Goal: Entertainment & Leisure: Consume media (video, audio)

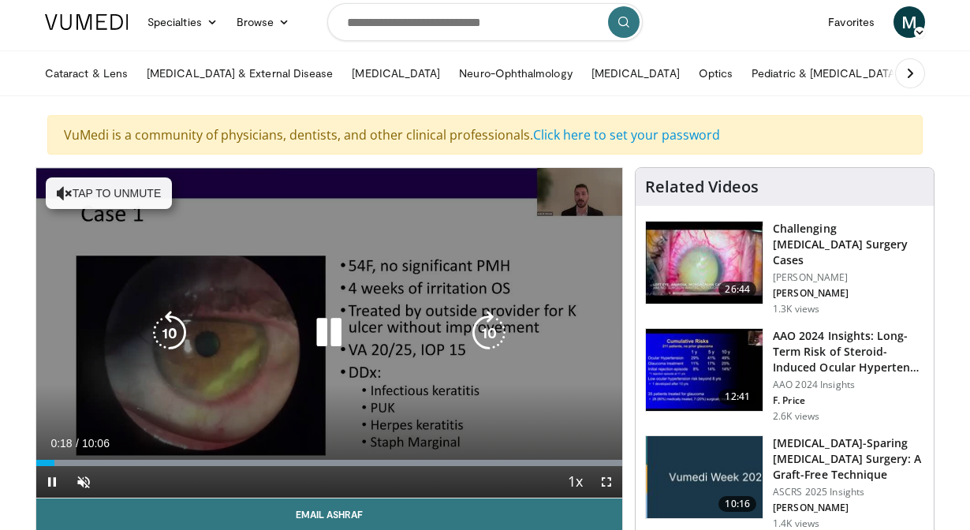
scroll to position [6, 0]
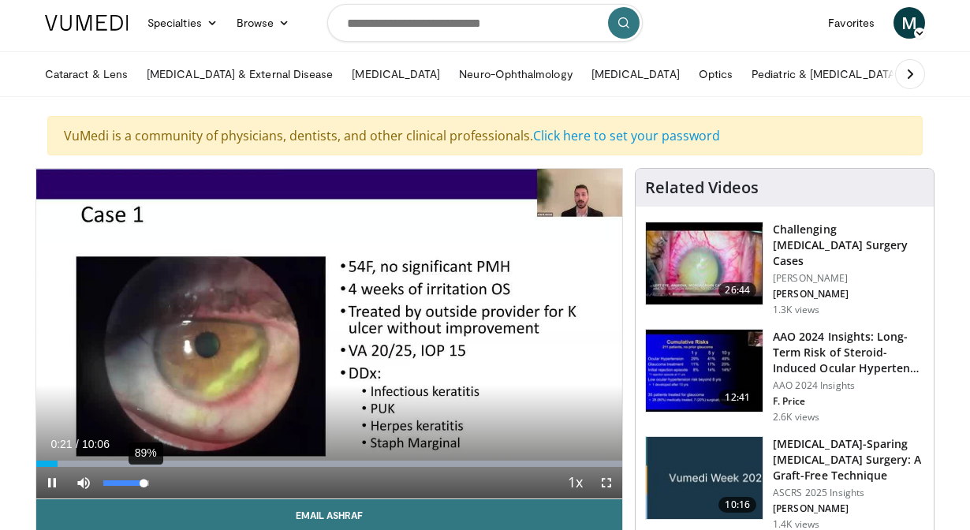
click at [144, 481] on div "89%" at bounding box center [125, 483] width 45 height 6
click at [607, 479] on span "Video Player" at bounding box center [606, 483] width 32 height 32
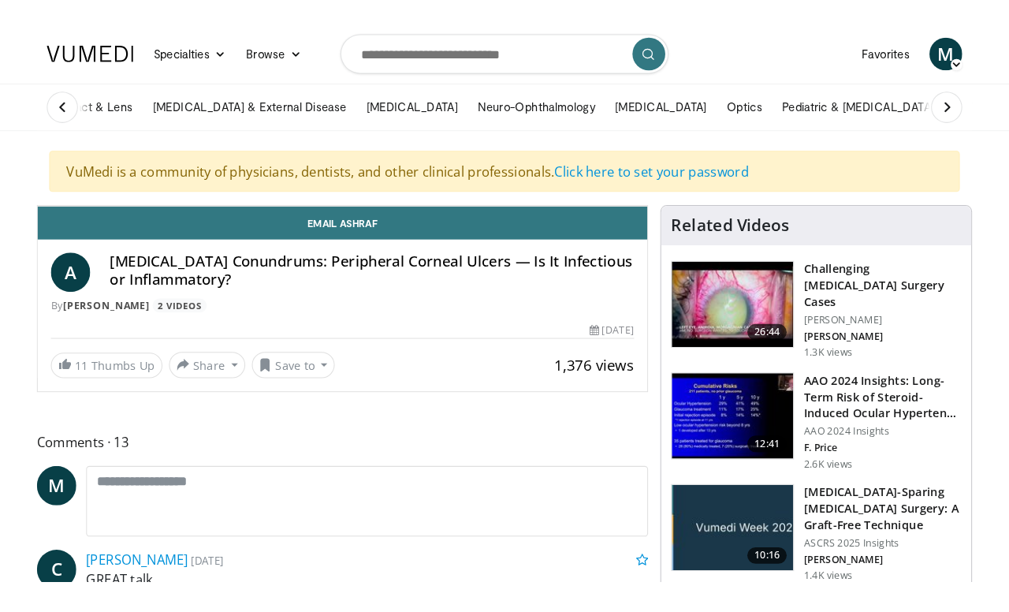
scroll to position [0, 0]
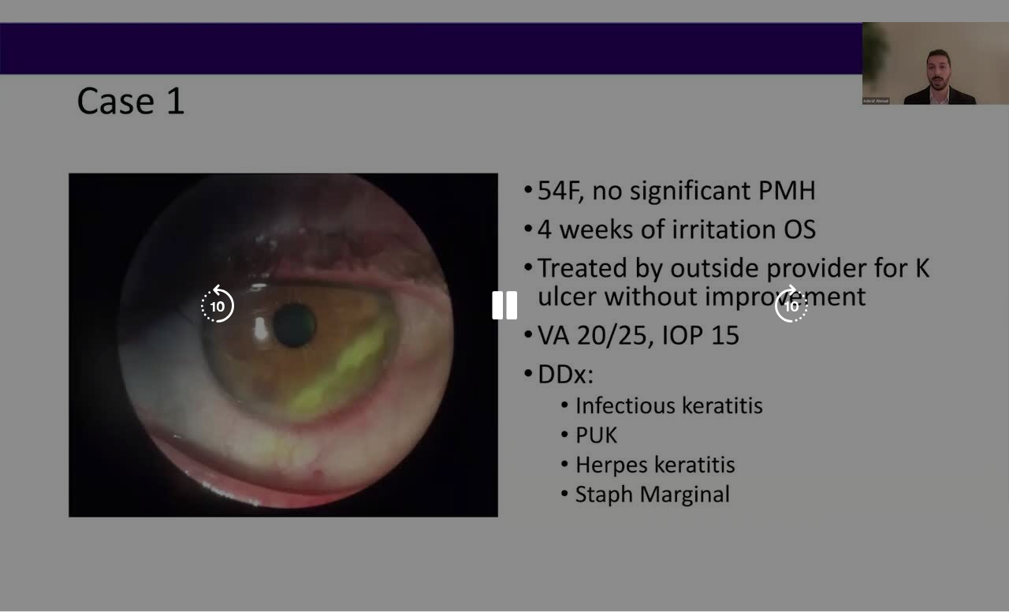
click at [329, 529] on div "10 seconds Tap to unmute" at bounding box center [504, 305] width 1009 height 611
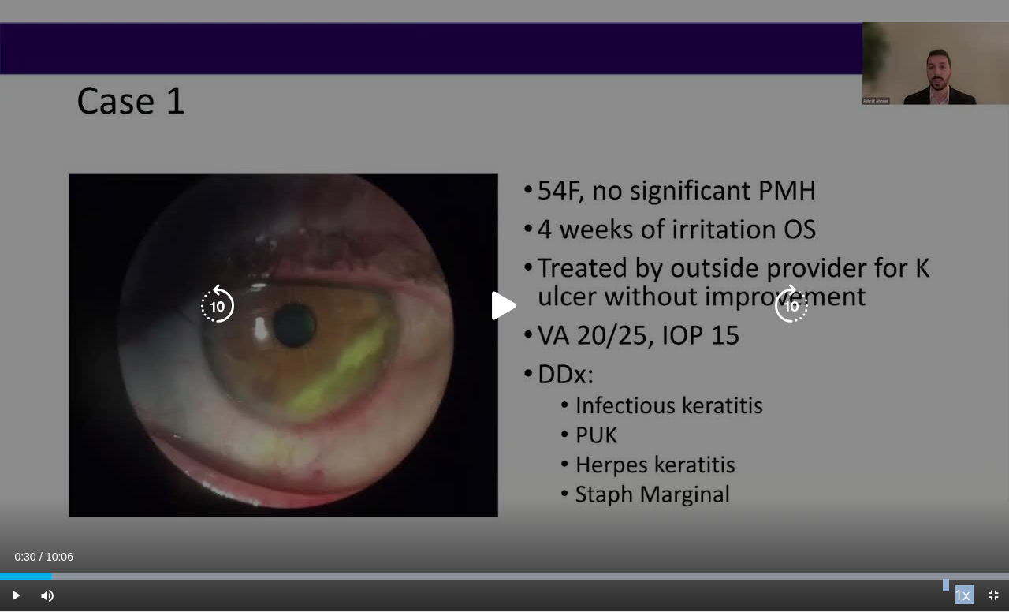
click at [505, 307] on icon "Video Player" at bounding box center [504, 306] width 44 height 44
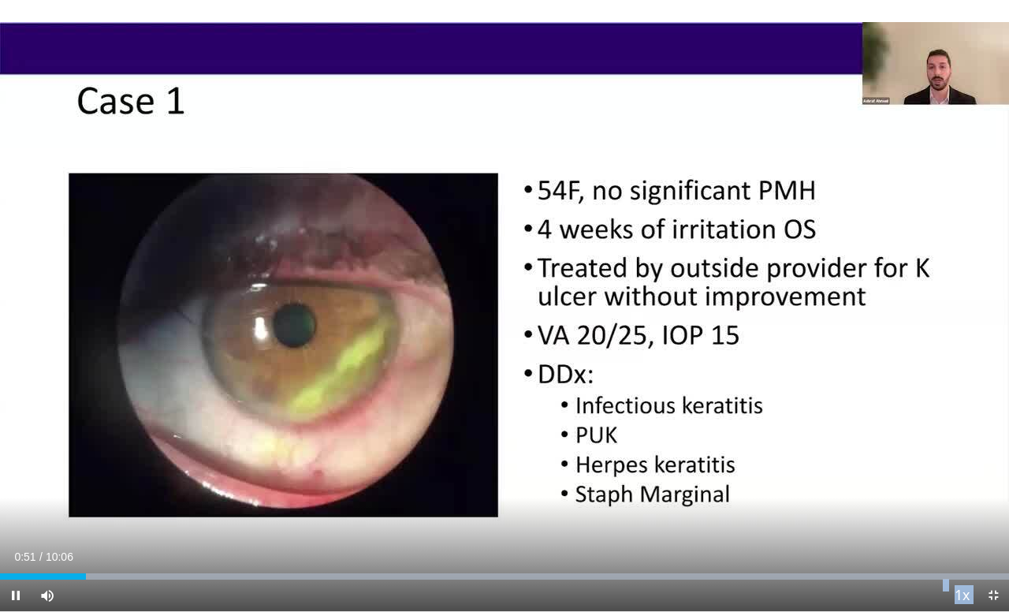
click at [16, 529] on span "Video Player" at bounding box center [16, 595] width 32 height 32
click at [15, 529] on span "Video Player" at bounding box center [16, 595] width 32 height 32
click at [13, 529] on span "Video Player" at bounding box center [16, 595] width 32 height 32
click at [19, 529] on span "Video Player" at bounding box center [16, 595] width 32 height 32
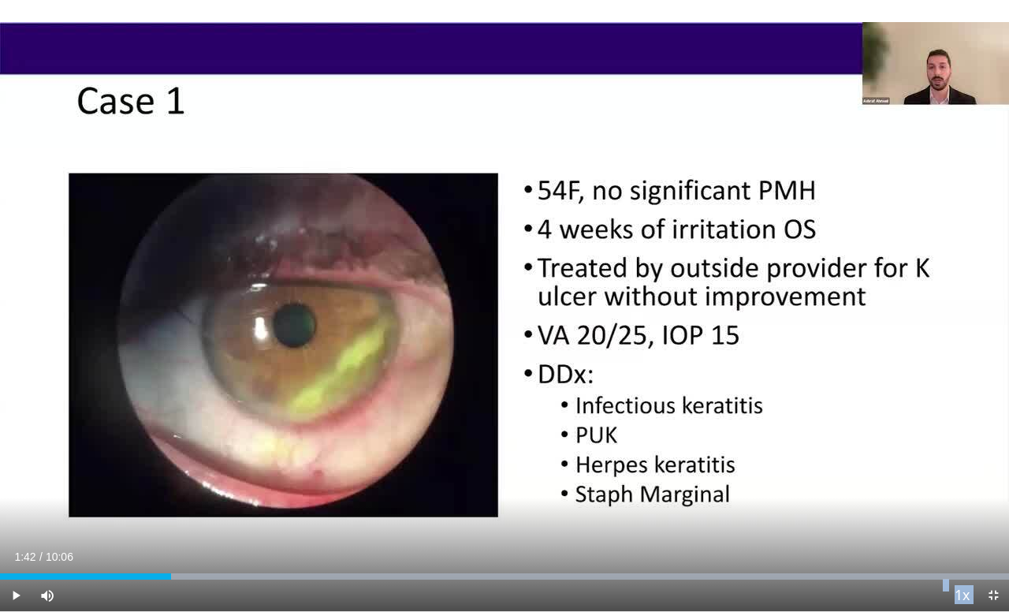
click at [19, 529] on span "Video Player" at bounding box center [16, 595] width 32 height 32
click at [16, 529] on span "Video Player" at bounding box center [16, 595] width 32 height 32
click at [17, 529] on span "Video Player" at bounding box center [16, 595] width 32 height 32
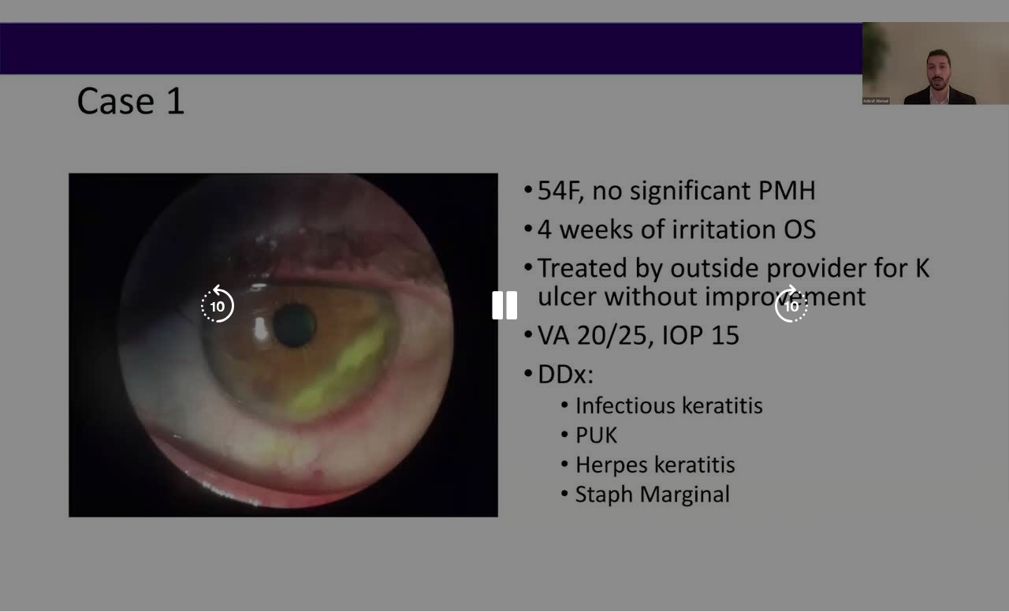
click at [14, 529] on video-js "**********" at bounding box center [504, 306] width 1009 height 612
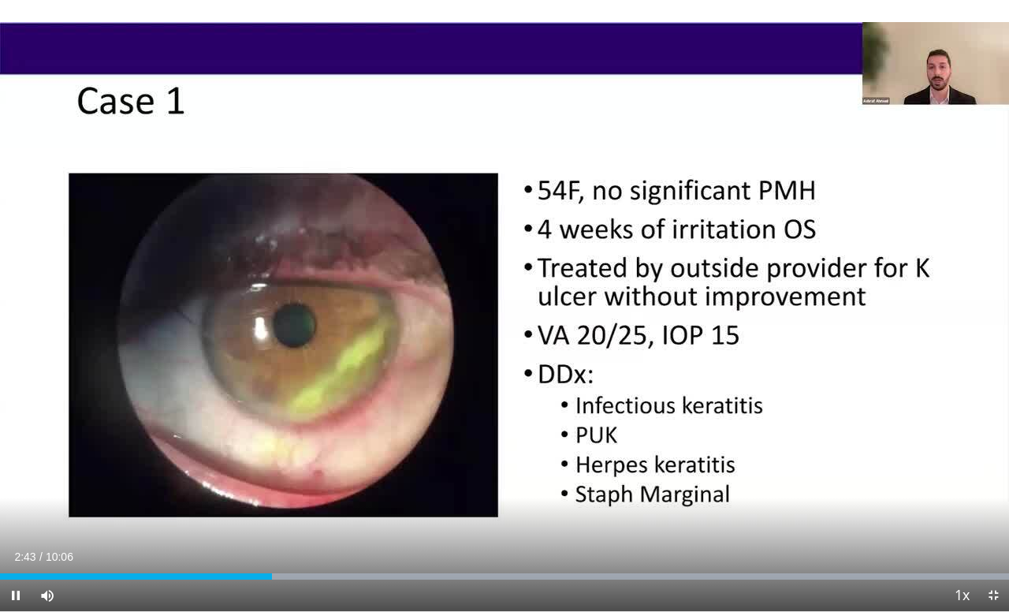
click at [16, 529] on span "Video Player" at bounding box center [16, 595] width 32 height 32
click at [17, 529] on span "Video Player" at bounding box center [16, 595] width 32 height 32
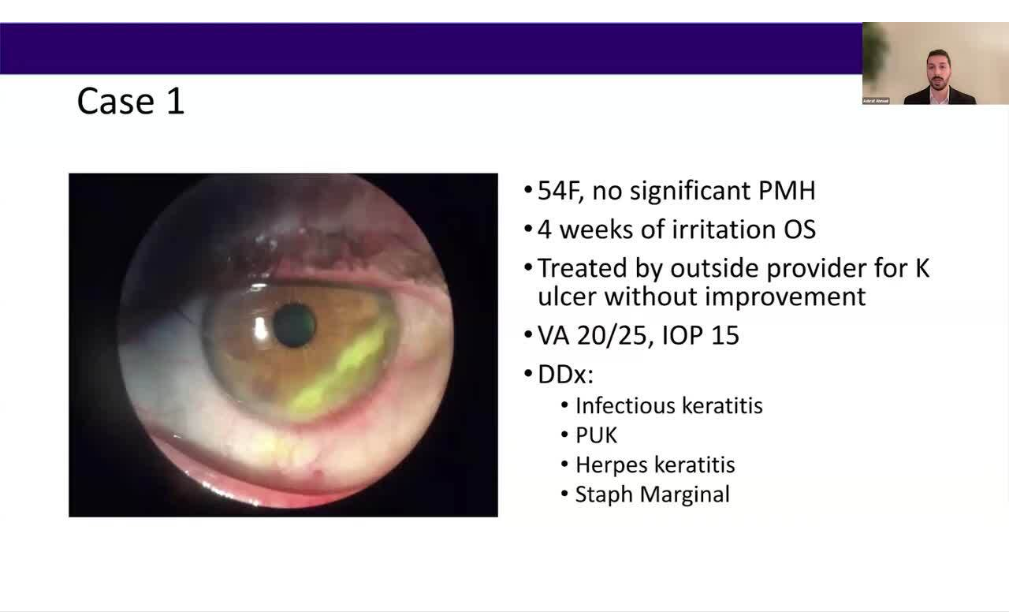
click at [18, 529] on video-js "**********" at bounding box center [504, 306] width 1009 height 612
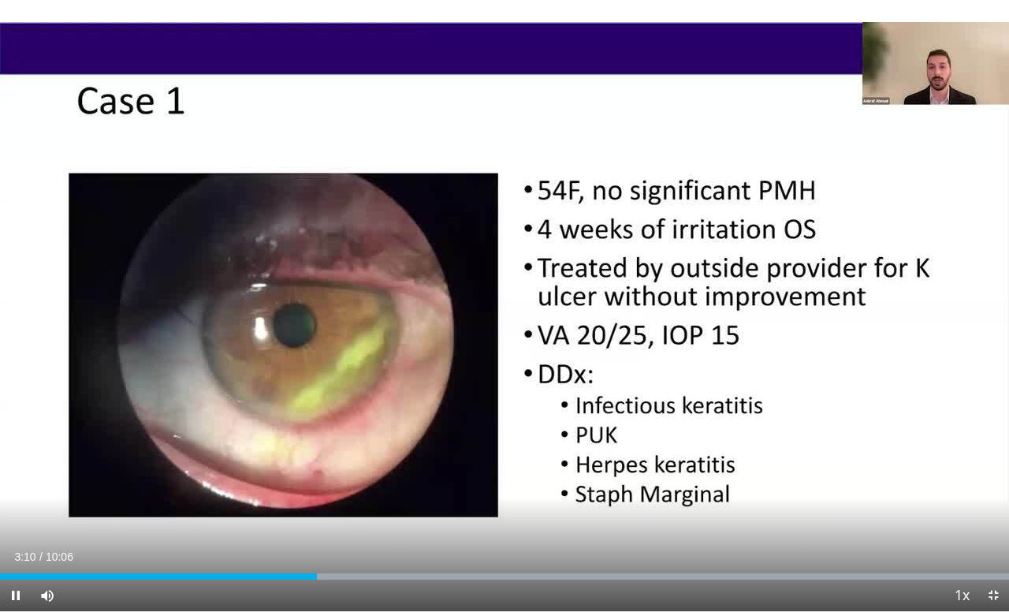
click at [14, 529] on span "Video Player" at bounding box center [16, 595] width 32 height 32
click at [19, 529] on span "Video Player" at bounding box center [16, 595] width 32 height 32
click at [18, 529] on span "Video Player" at bounding box center [16, 595] width 32 height 32
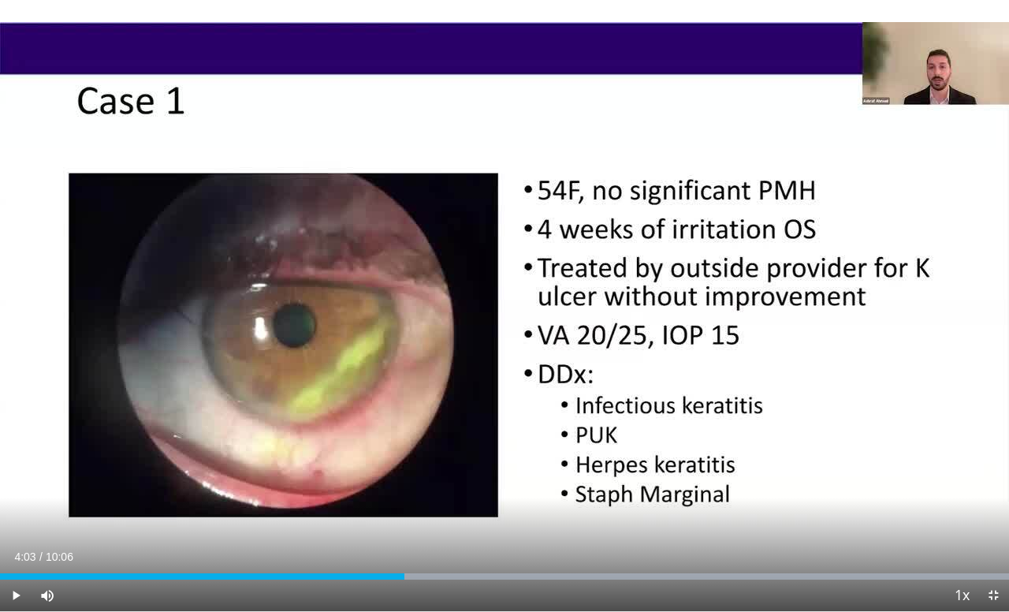
click at [16, 529] on span "Video Player" at bounding box center [16, 595] width 32 height 32
click at [14, 529] on span "Video Player" at bounding box center [16, 595] width 32 height 32
click at [20, 529] on span "Video Player" at bounding box center [16, 595] width 32 height 32
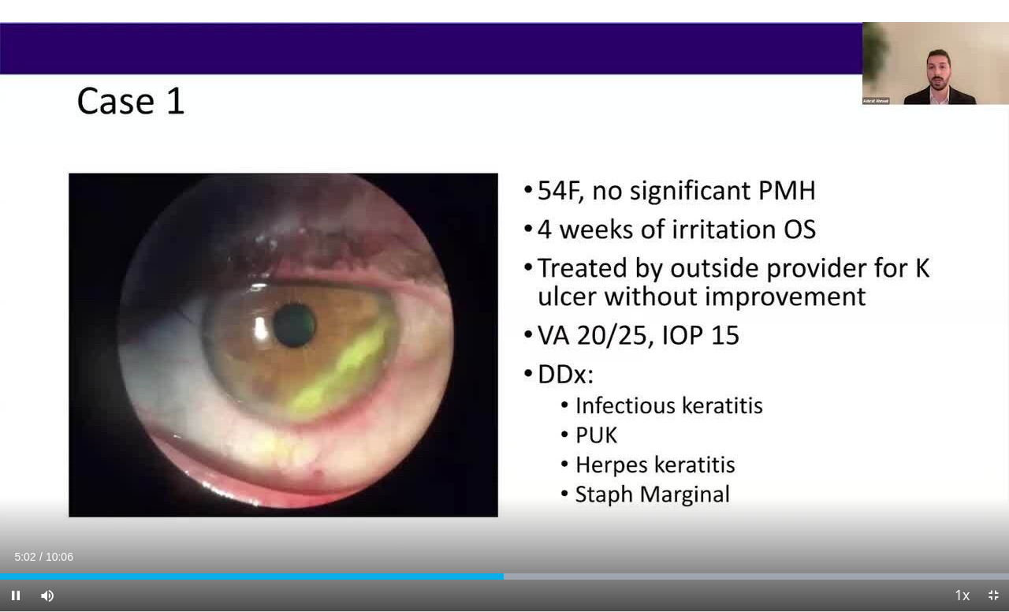
click at [16, 529] on span "Video Player" at bounding box center [16, 595] width 32 height 32
click at [17, 529] on span "Video Player" at bounding box center [16, 595] width 32 height 32
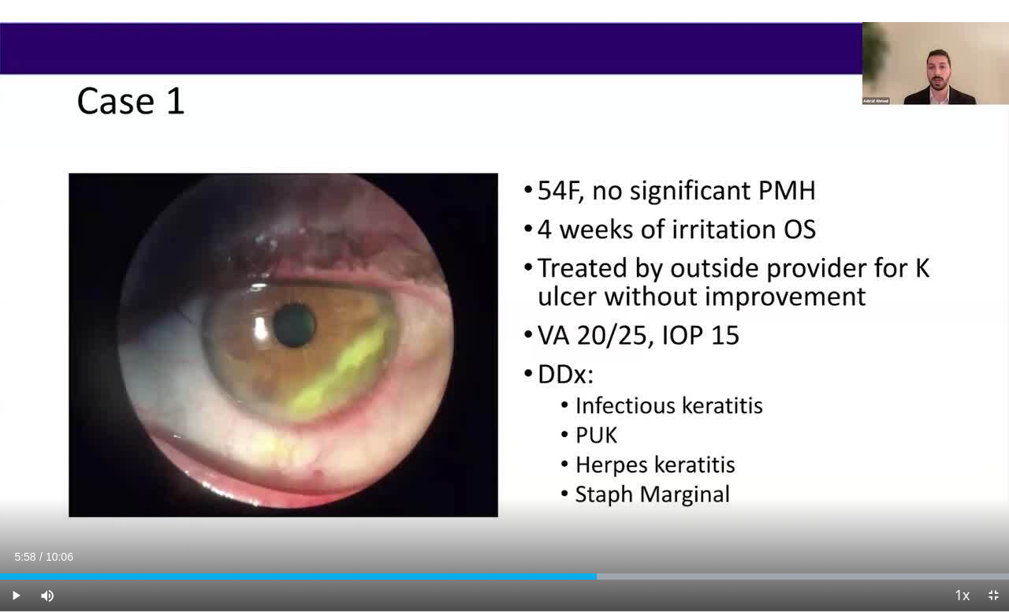
click at [17, 529] on span "Video Player" at bounding box center [16, 595] width 32 height 32
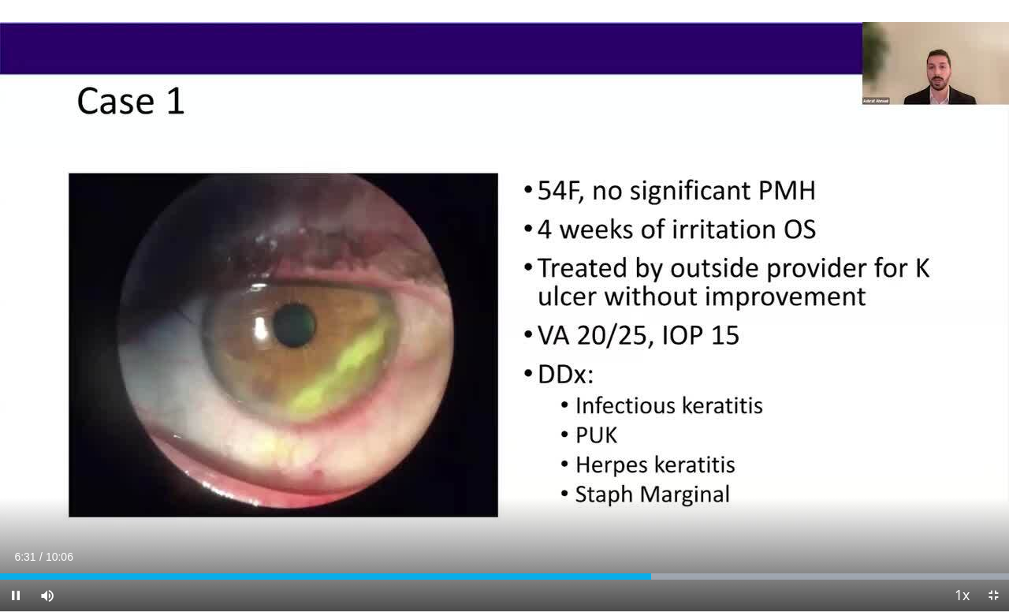
click at [17, 529] on span "Video Player" at bounding box center [16, 595] width 32 height 32
click at [13, 529] on span "Video Player" at bounding box center [16, 595] width 32 height 32
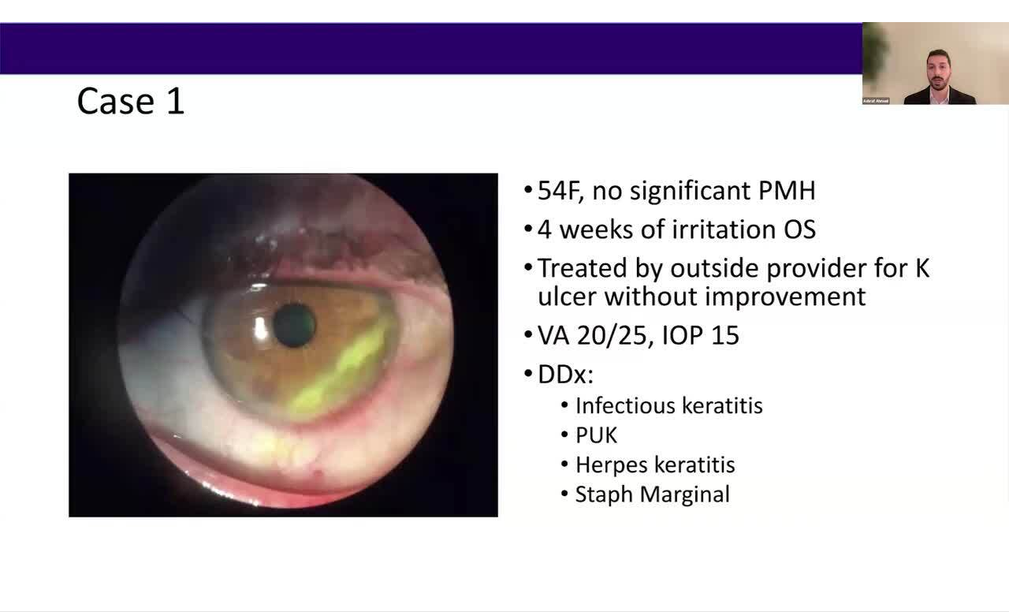
click at [20, 529] on video-js "**********" at bounding box center [504, 306] width 1009 height 612
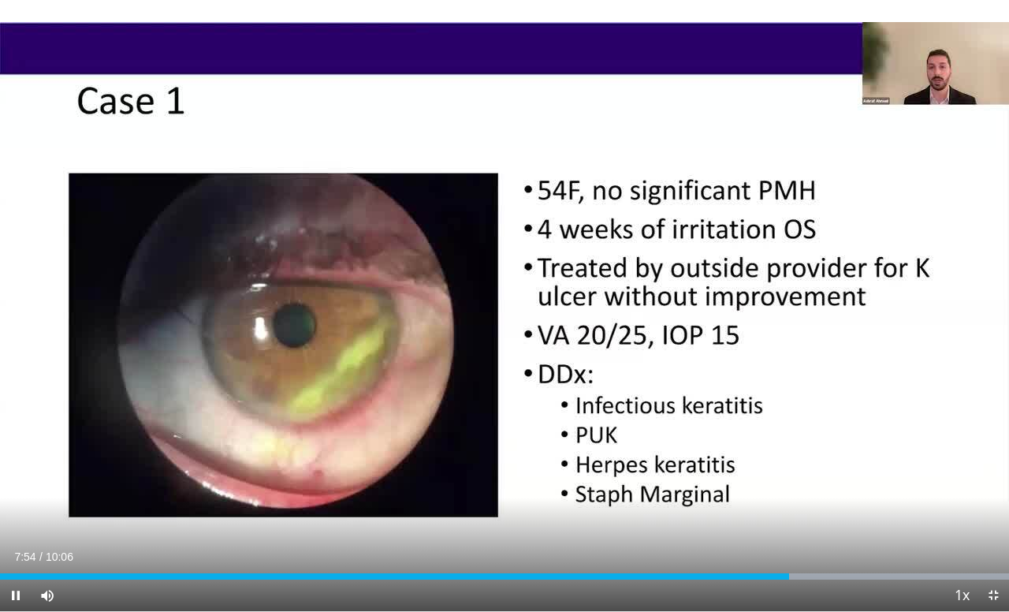
click at [18, 529] on span "Video Player" at bounding box center [16, 595] width 32 height 32
click at [17, 529] on span "Video Player" at bounding box center [16, 595] width 32 height 32
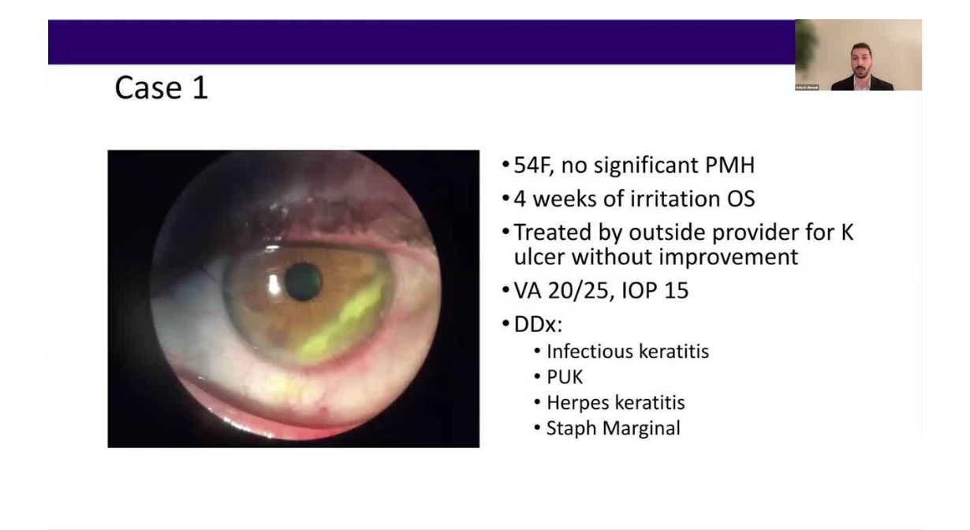
scroll to position [6, 0]
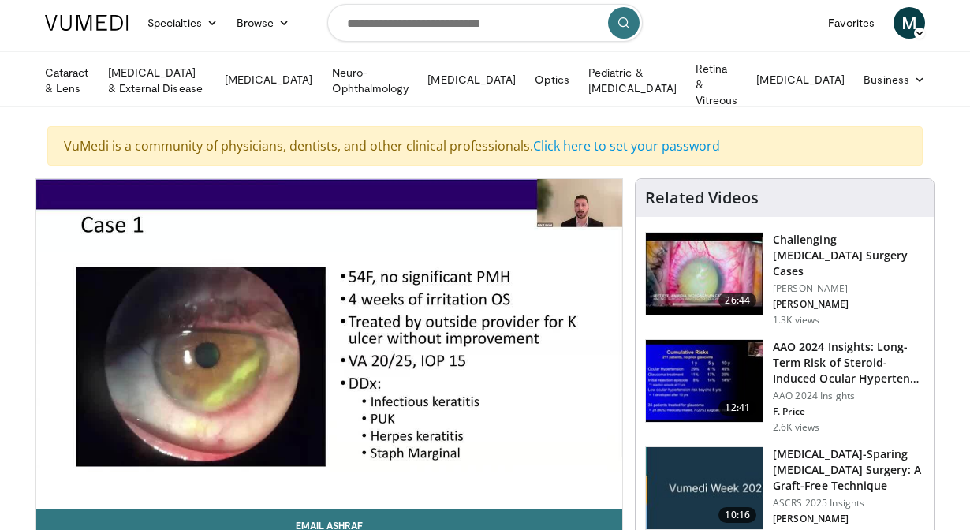
click at [914, 25] on span "M" at bounding box center [909, 23] width 32 height 32
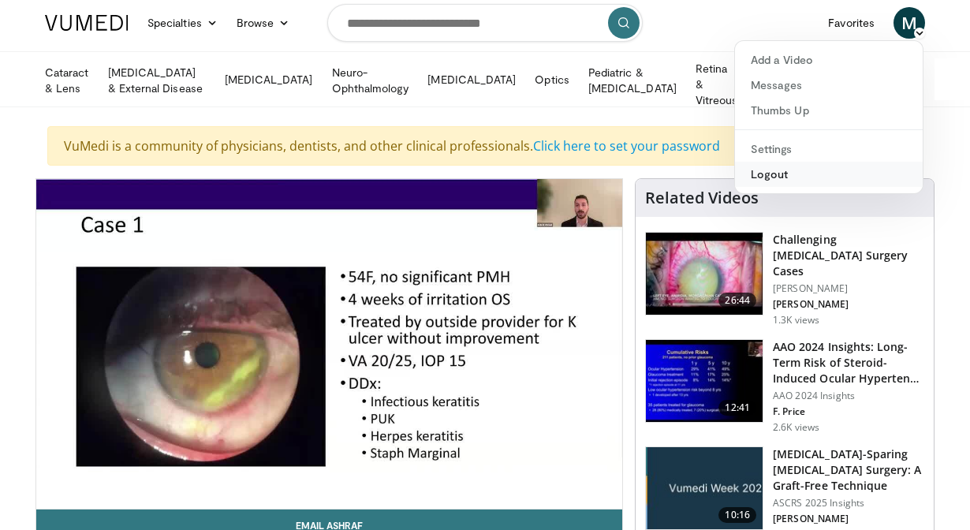
click at [866, 177] on link "Logout" at bounding box center [829, 174] width 188 height 25
